Goal: Information Seeking & Learning: Find specific fact

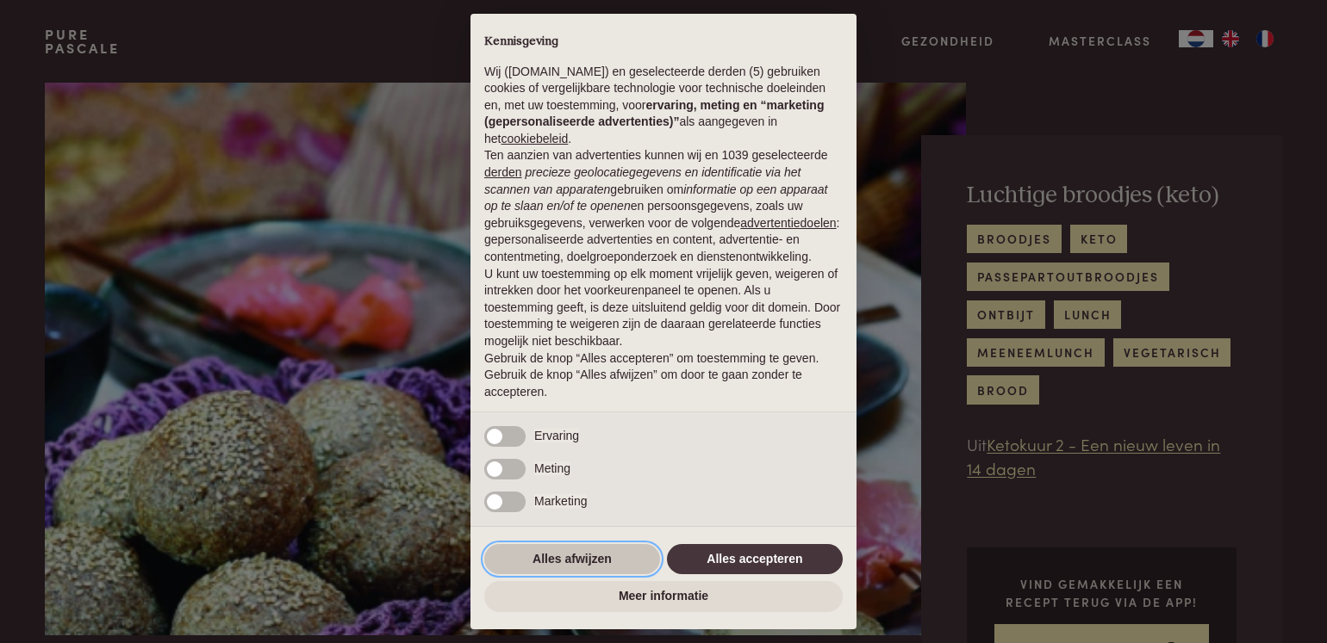
click at [575, 565] on button "Alles afwijzen" at bounding box center [572, 559] width 176 height 31
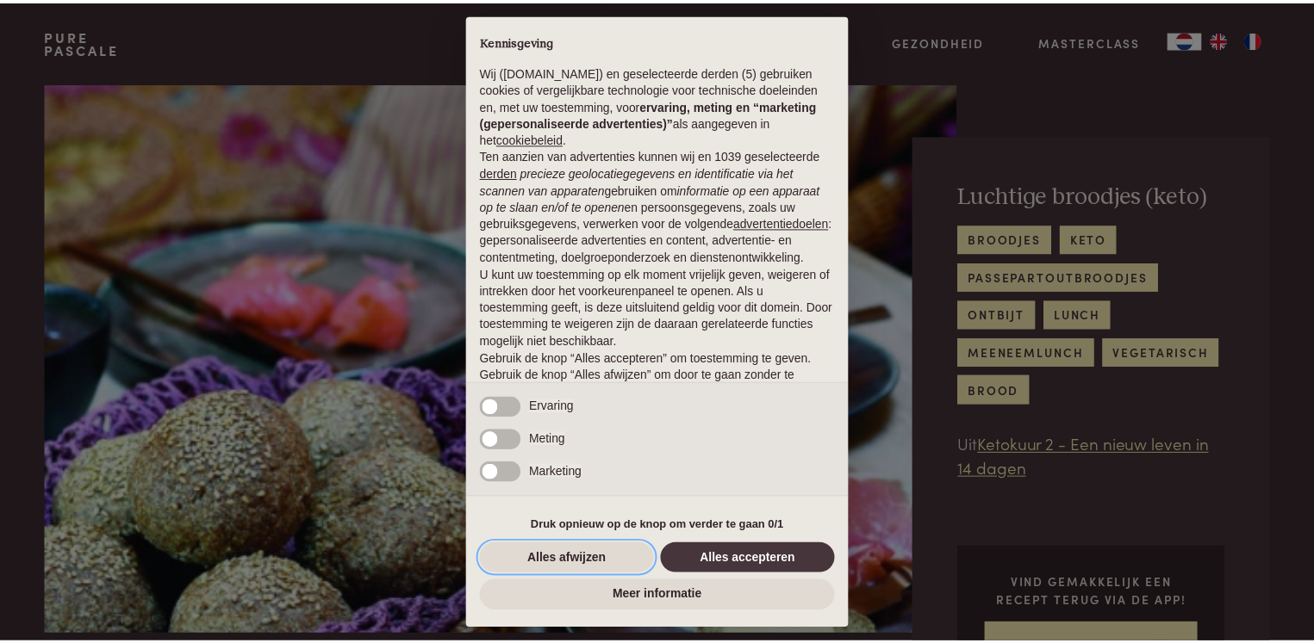
scroll to position [48, 0]
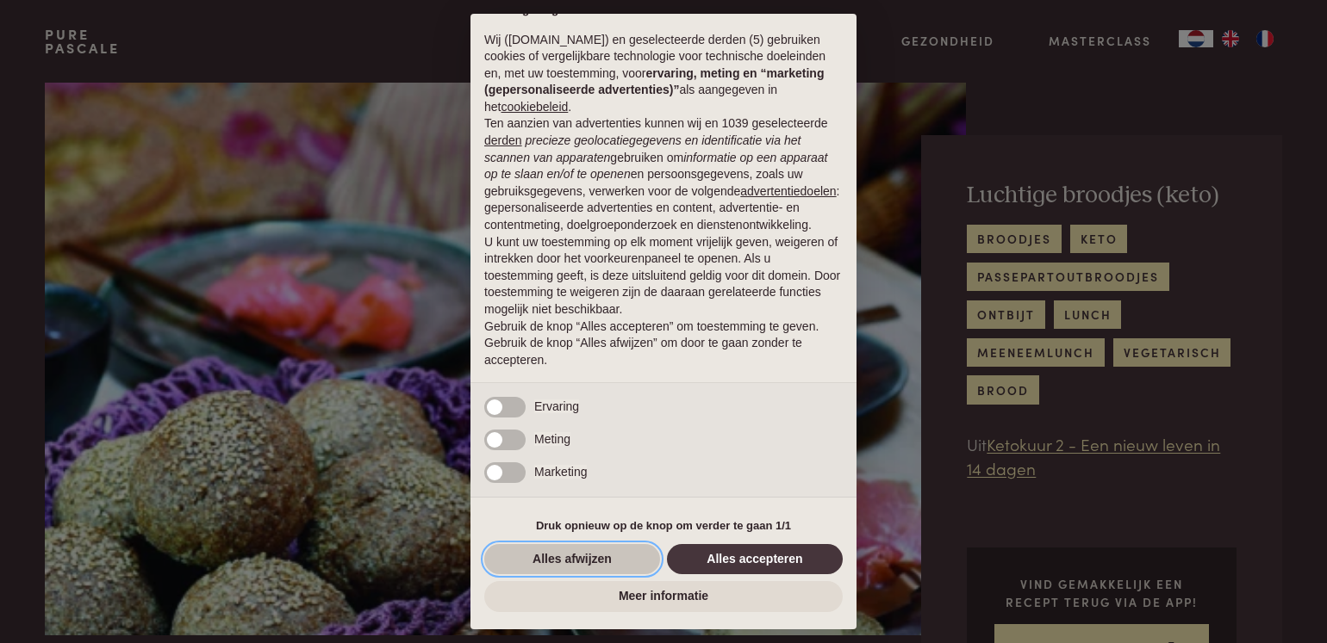
click at [569, 553] on button "Alles afwijzen" at bounding box center [572, 559] width 176 height 31
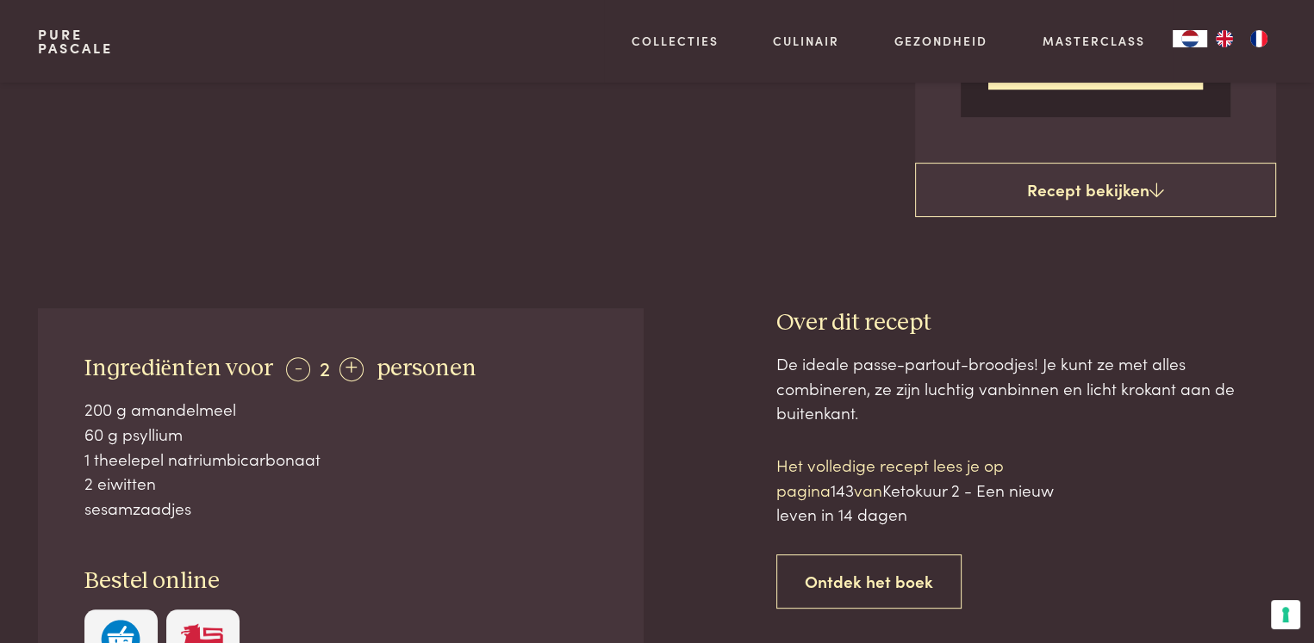
scroll to position [517, 0]
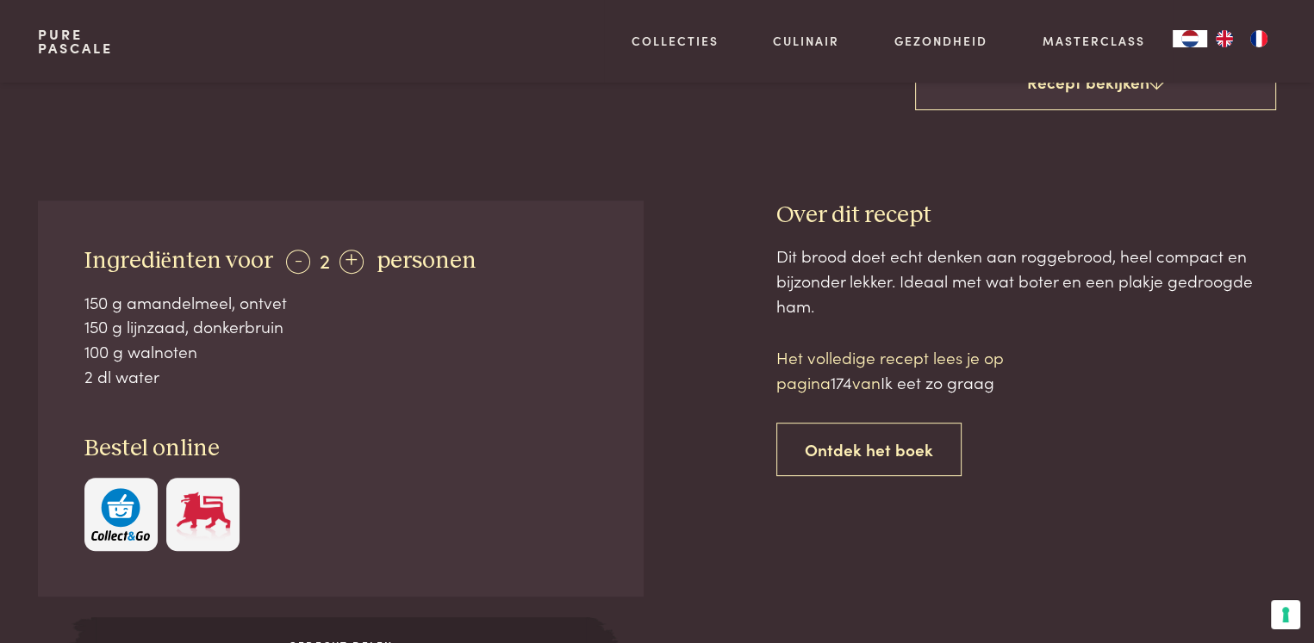
scroll to position [603, 0]
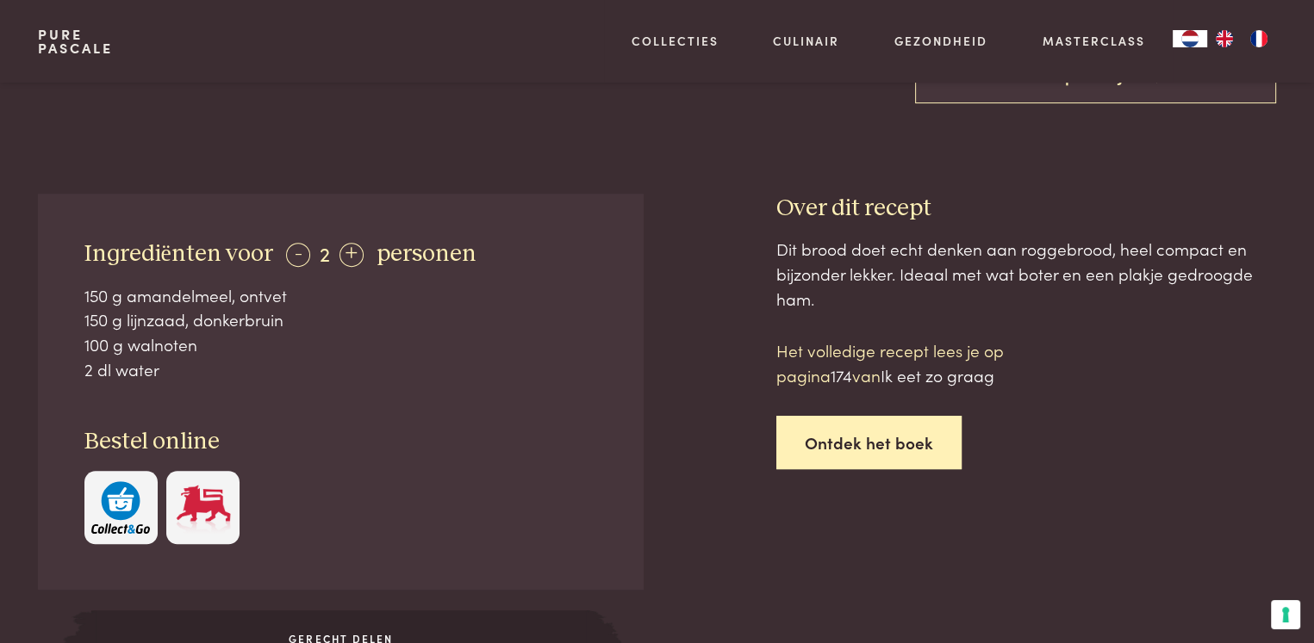
click at [853, 446] on link "Ontdek het boek" at bounding box center [868, 443] width 185 height 54
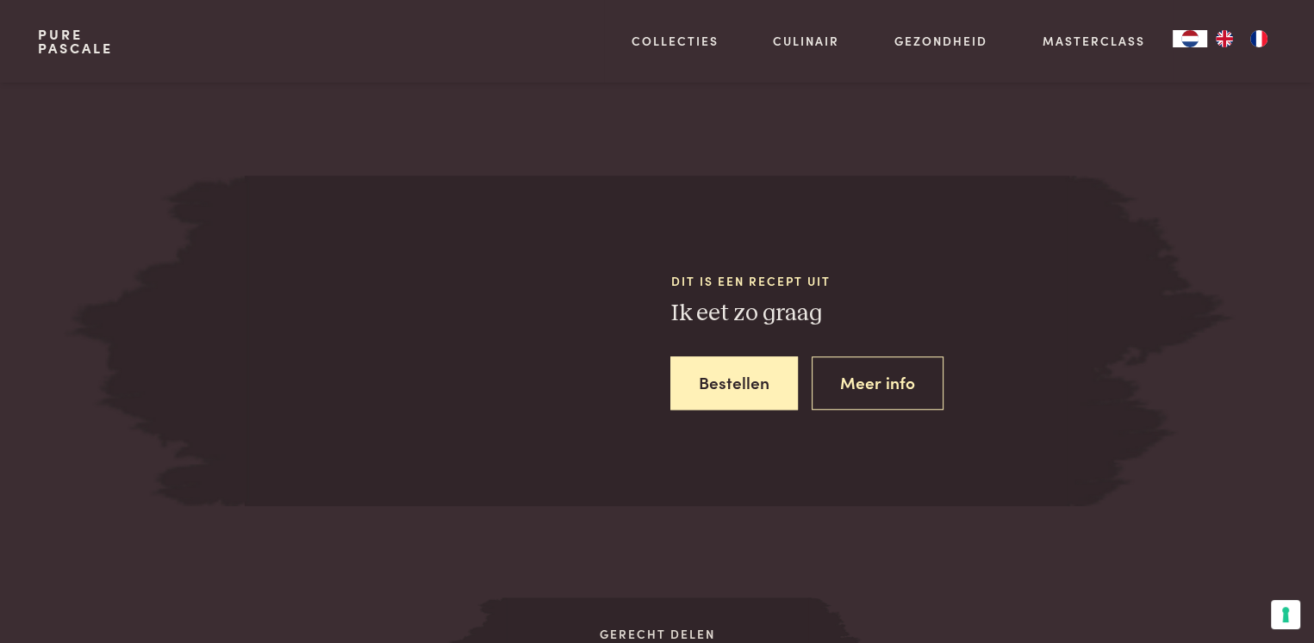
scroll to position [1490, 0]
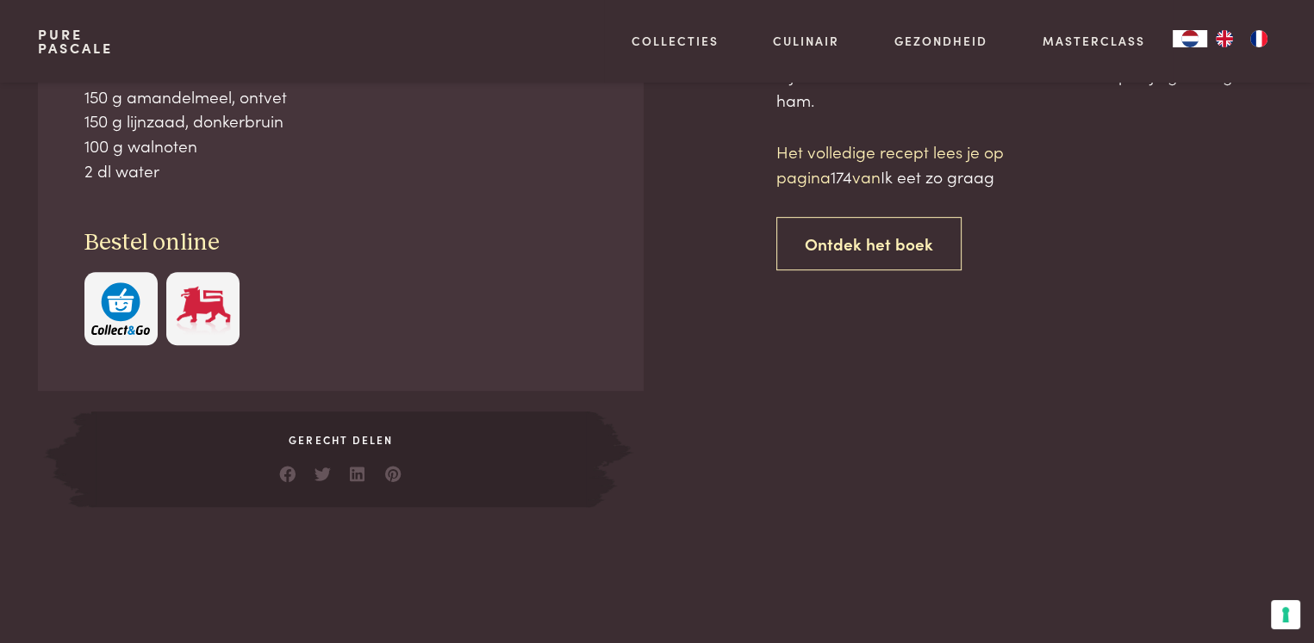
scroll to position [801, 0]
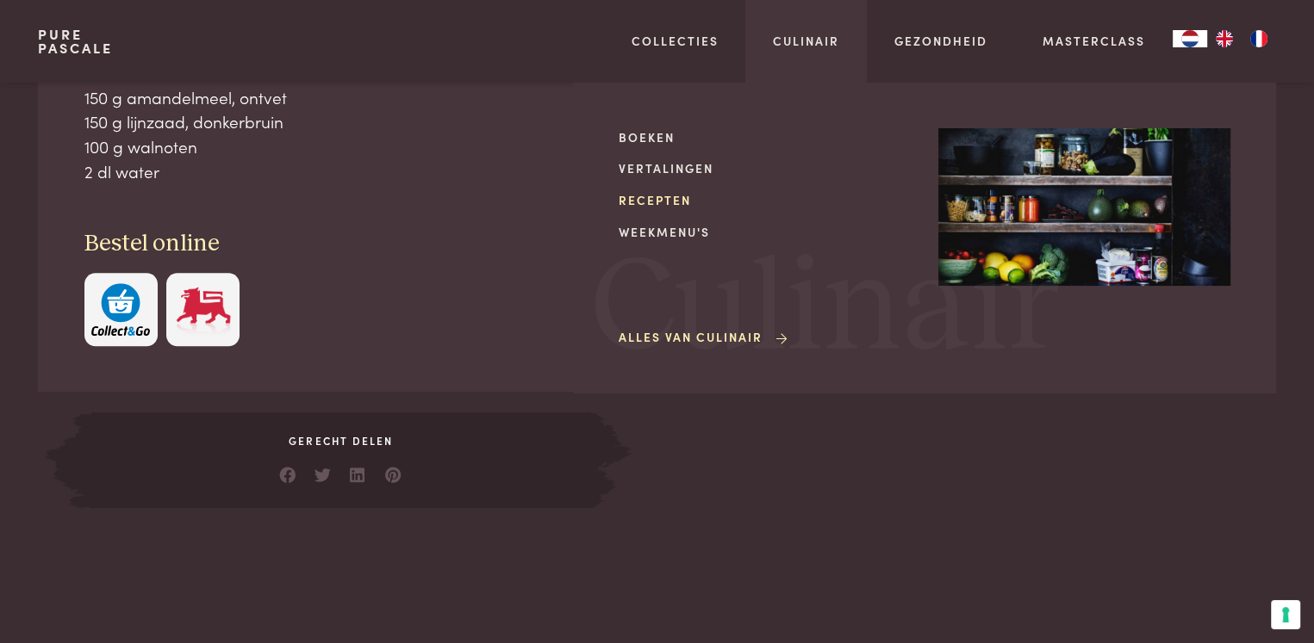
click at [670, 202] on link "Recepten" at bounding box center [764, 200] width 292 height 18
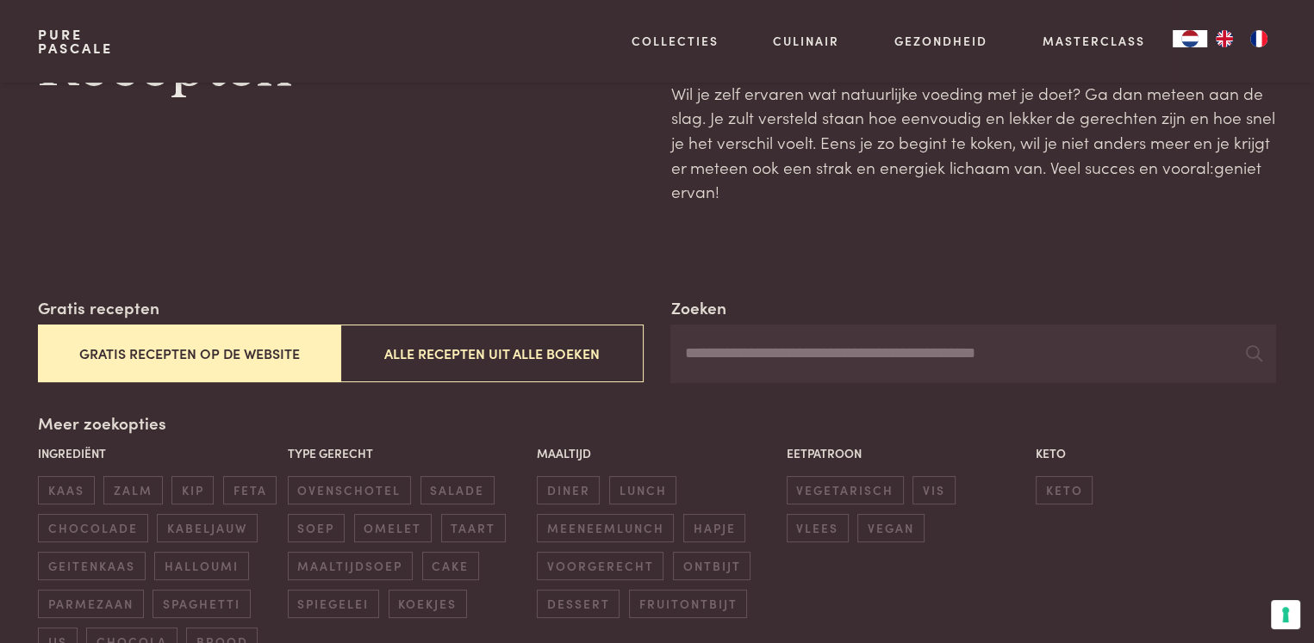
scroll to position [86, 0]
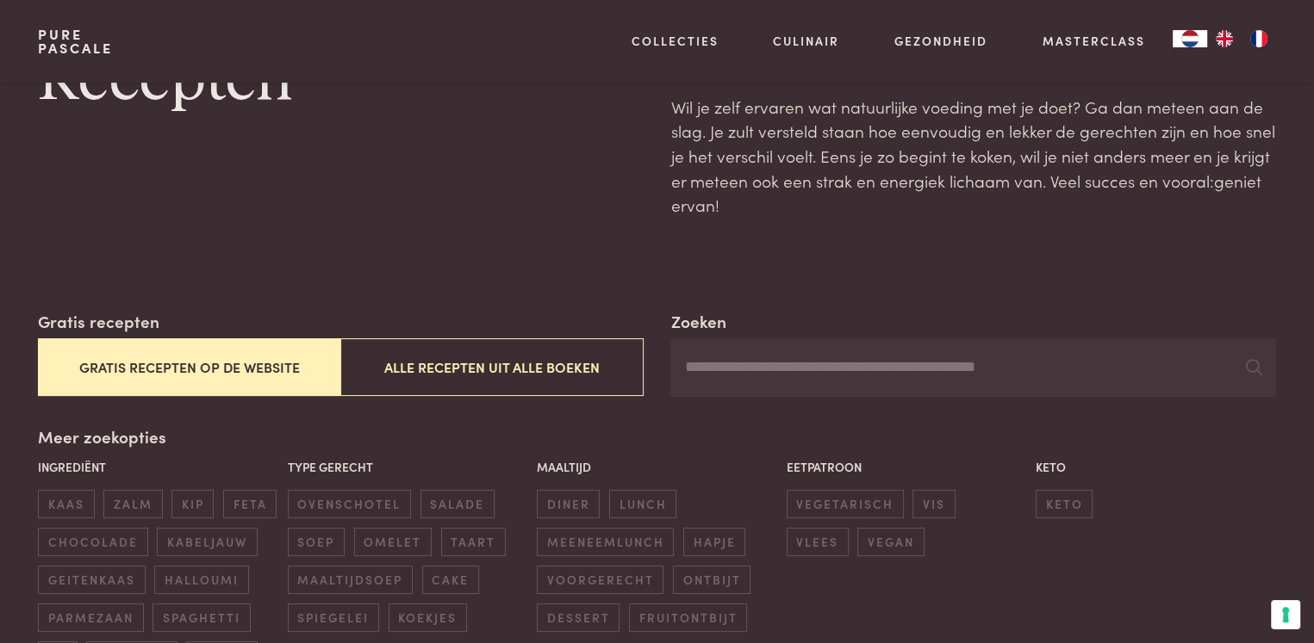
click at [753, 369] on input "Zoeken" at bounding box center [972, 368] width 605 height 59
type input "**********"
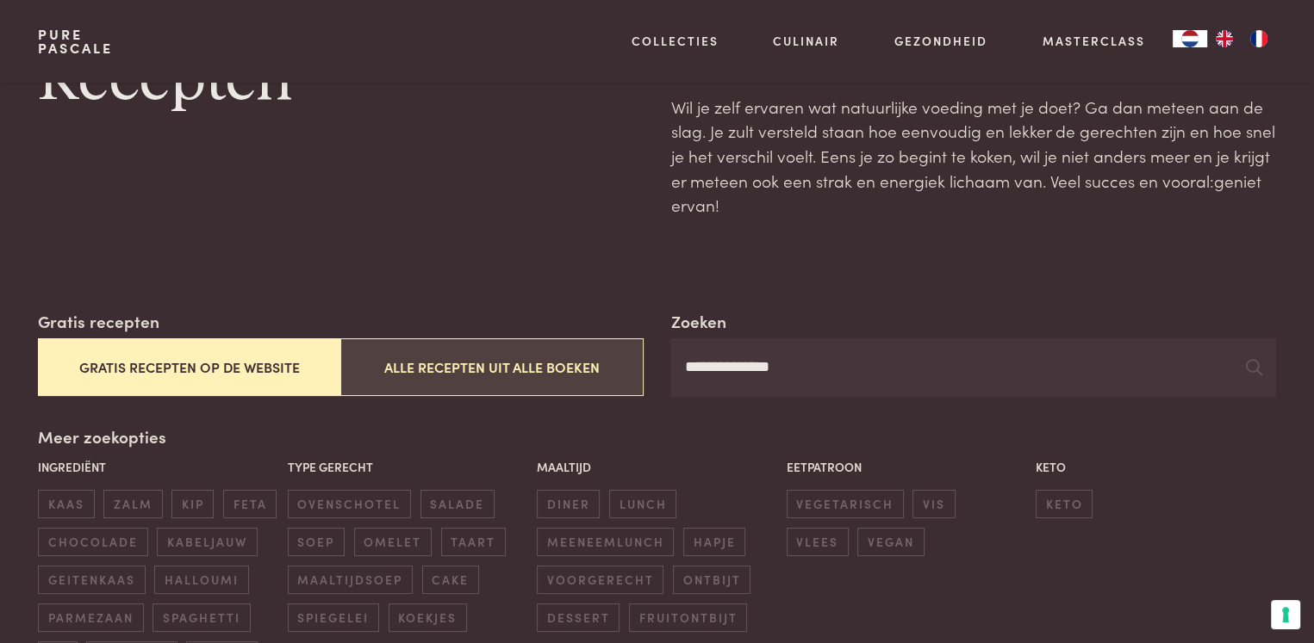
click at [474, 379] on button "Alle recepten uit alle boeken" at bounding box center [491, 368] width 302 height 58
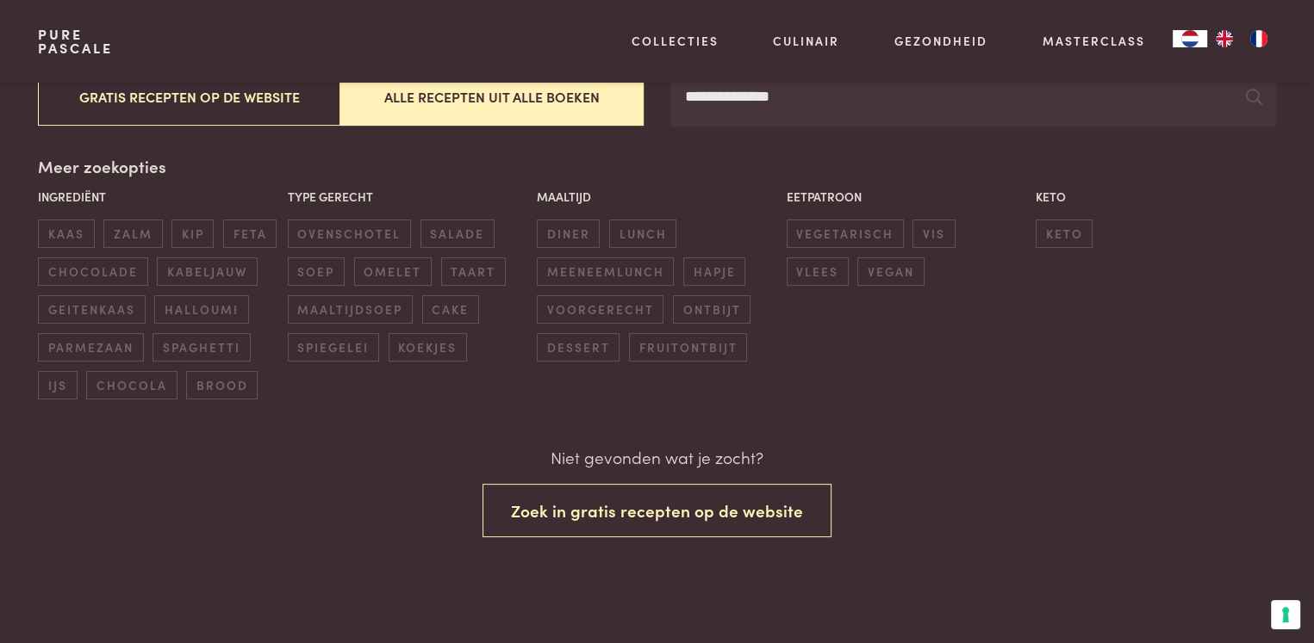
scroll to position [356, 0]
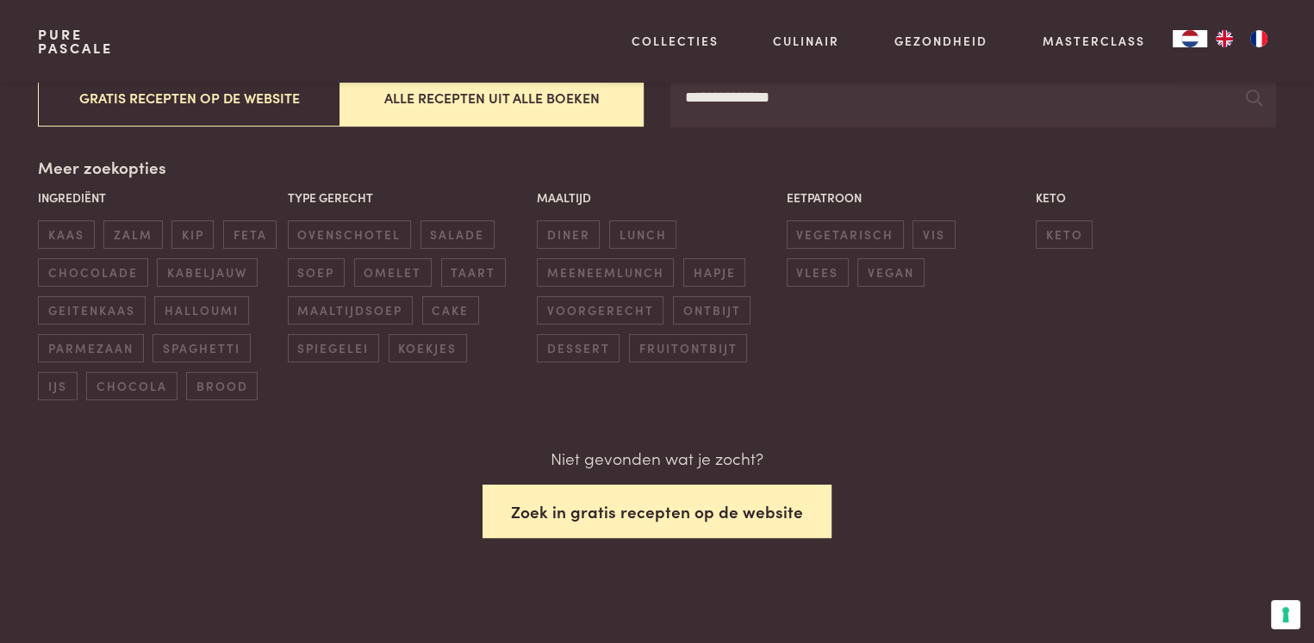
click at [581, 521] on button "Zoek in gratis recepten op de website" at bounding box center [656, 512] width 349 height 54
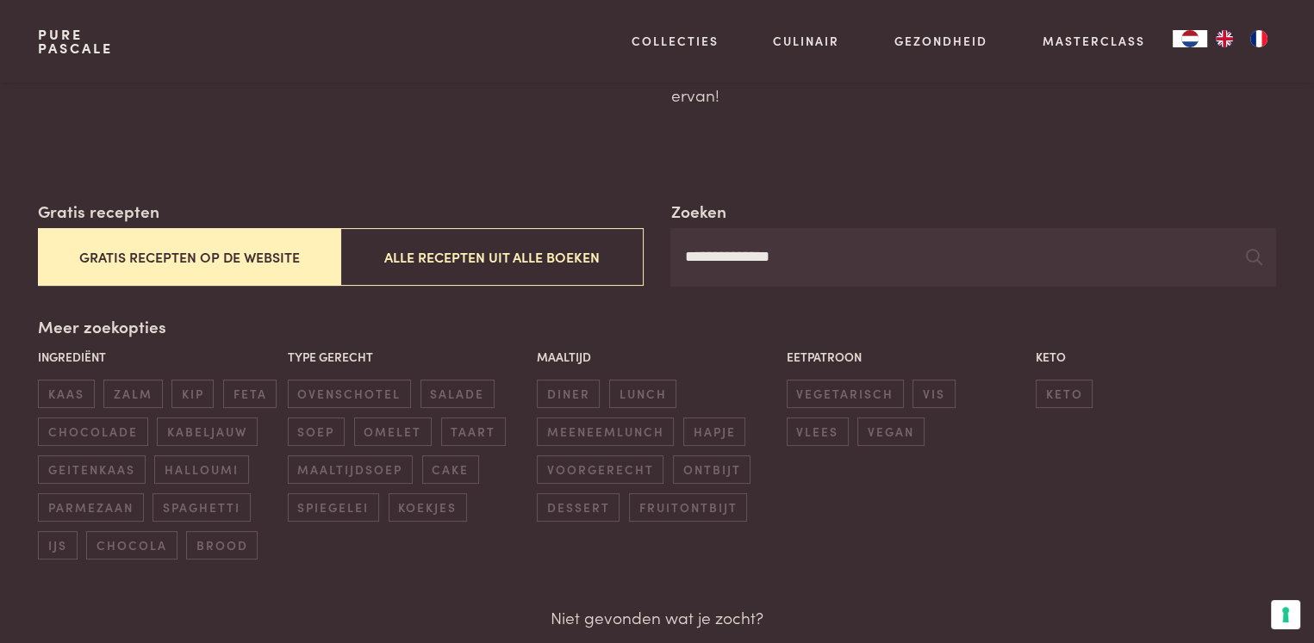
scroll to position [183, 0]
